Goal: Task Accomplishment & Management: Complete application form

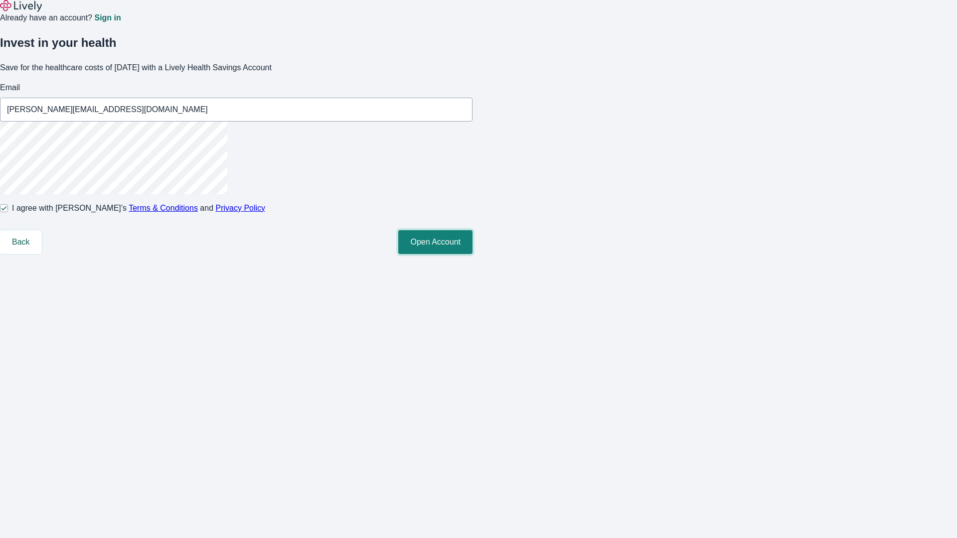
click at [473, 254] on button "Open Account" at bounding box center [435, 242] width 74 height 24
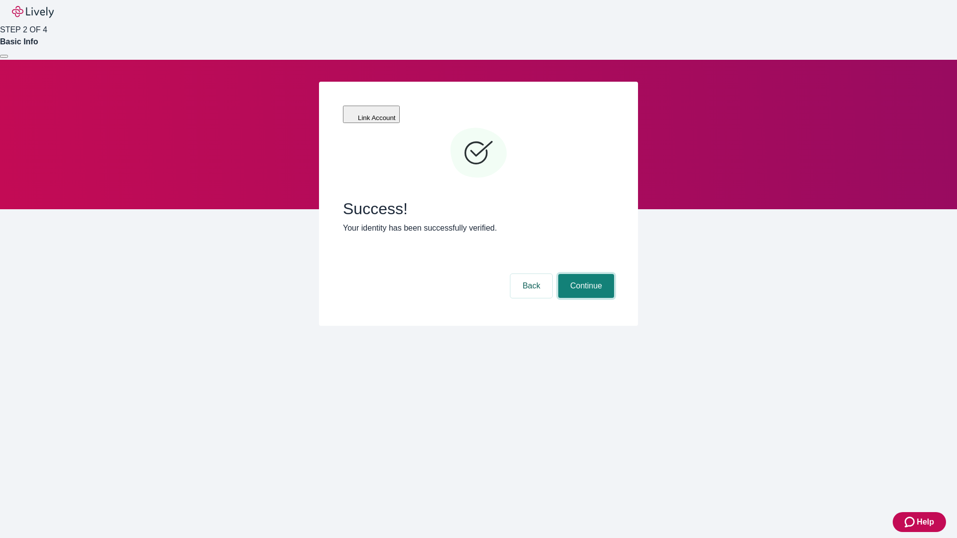
click at [585, 274] on button "Continue" at bounding box center [586, 286] width 56 height 24
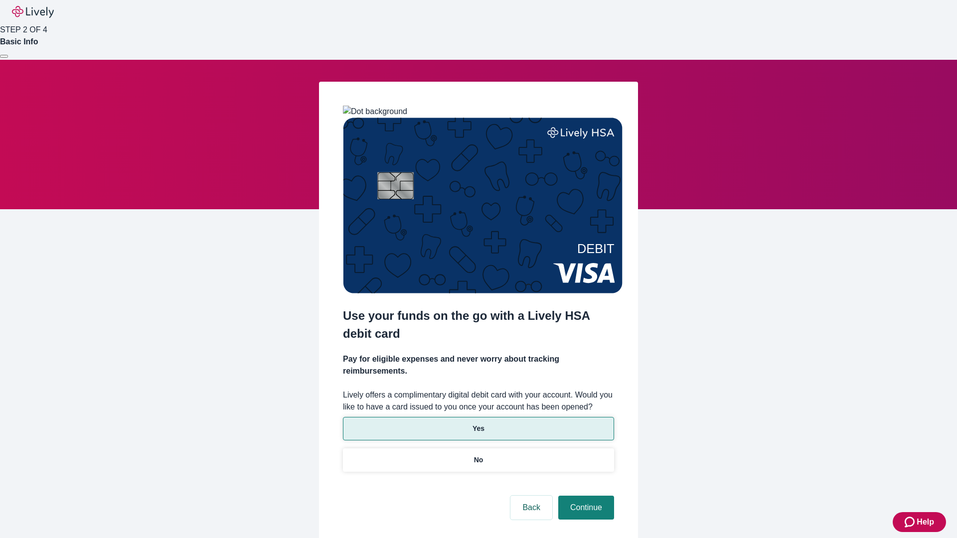
click at [478, 424] on p "Yes" at bounding box center [479, 429] width 12 height 10
click at [585, 496] on button "Continue" at bounding box center [586, 508] width 56 height 24
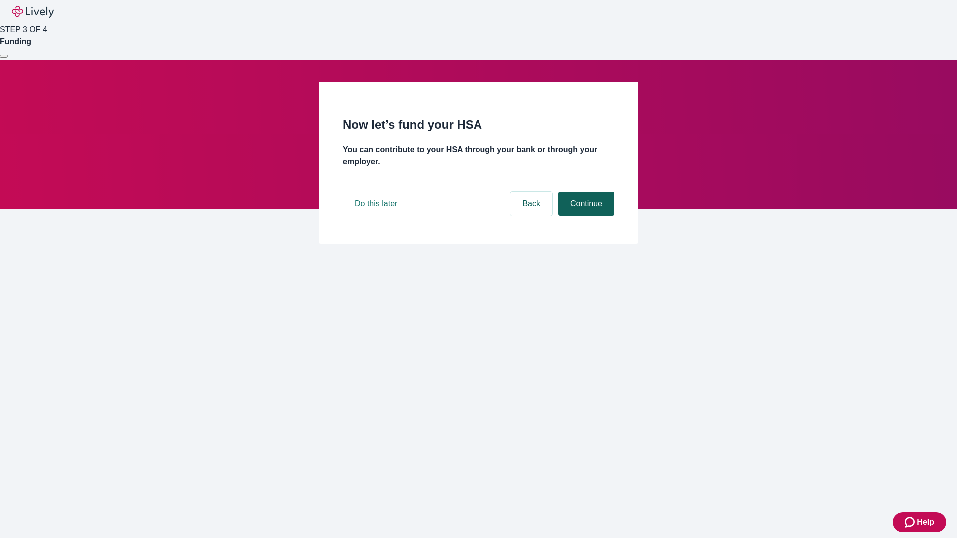
click at [585, 216] on button "Continue" at bounding box center [586, 204] width 56 height 24
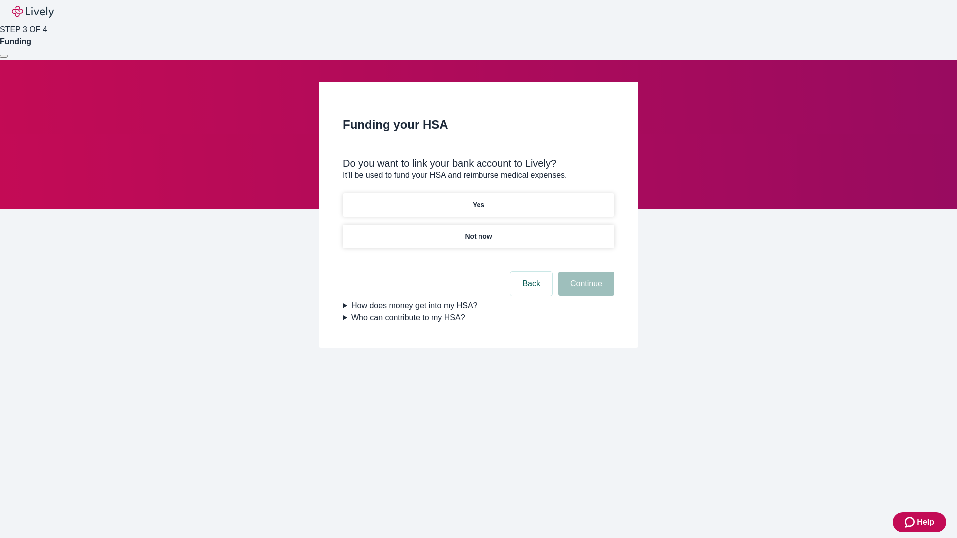
click at [478, 231] on p "Not now" at bounding box center [478, 236] width 27 height 10
click at [585, 290] on button "Continue" at bounding box center [586, 284] width 56 height 24
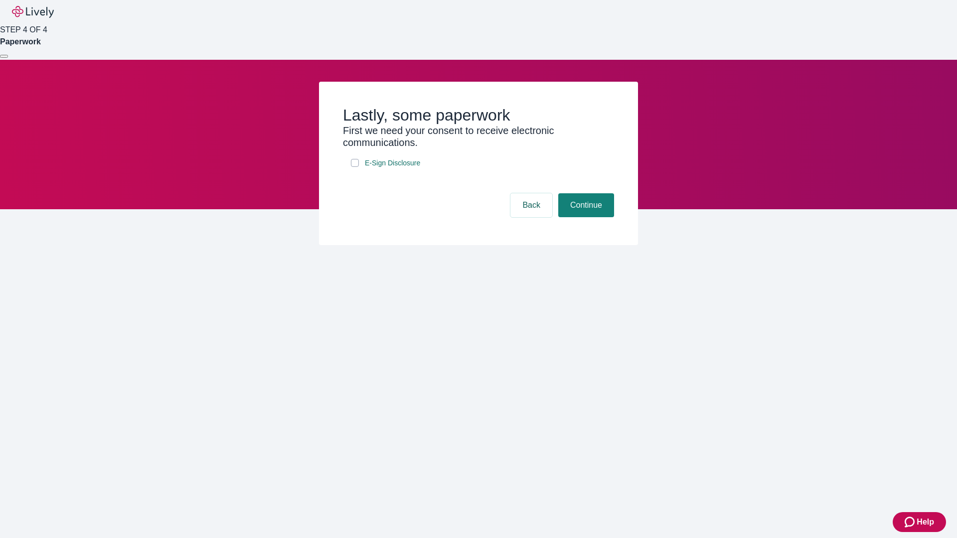
click at [355, 167] on input "E-Sign Disclosure" at bounding box center [355, 163] width 8 height 8
checkbox input "true"
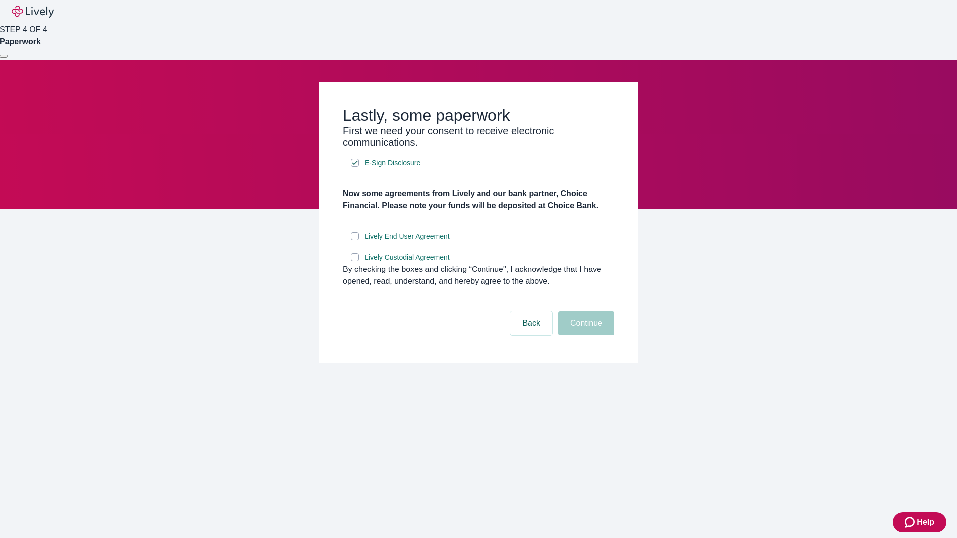
click at [355, 240] on input "Lively End User Agreement" at bounding box center [355, 236] width 8 height 8
checkbox input "true"
click at [355, 261] on input "Lively Custodial Agreement" at bounding box center [355, 257] width 8 height 8
checkbox input "true"
click at [585, 335] on button "Continue" at bounding box center [586, 324] width 56 height 24
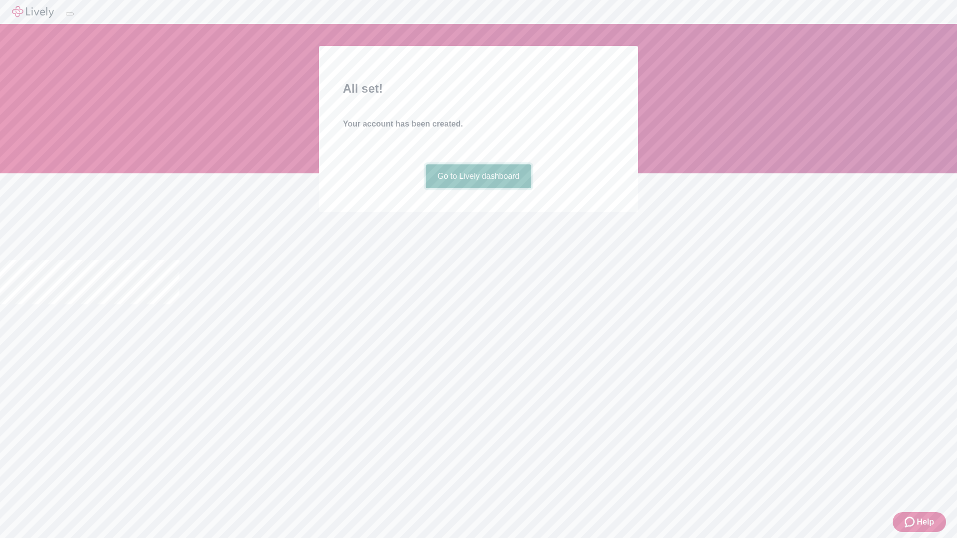
click at [478, 188] on link "Go to Lively dashboard" at bounding box center [479, 176] width 106 height 24
